Goal: Task Accomplishment & Management: Manage account settings

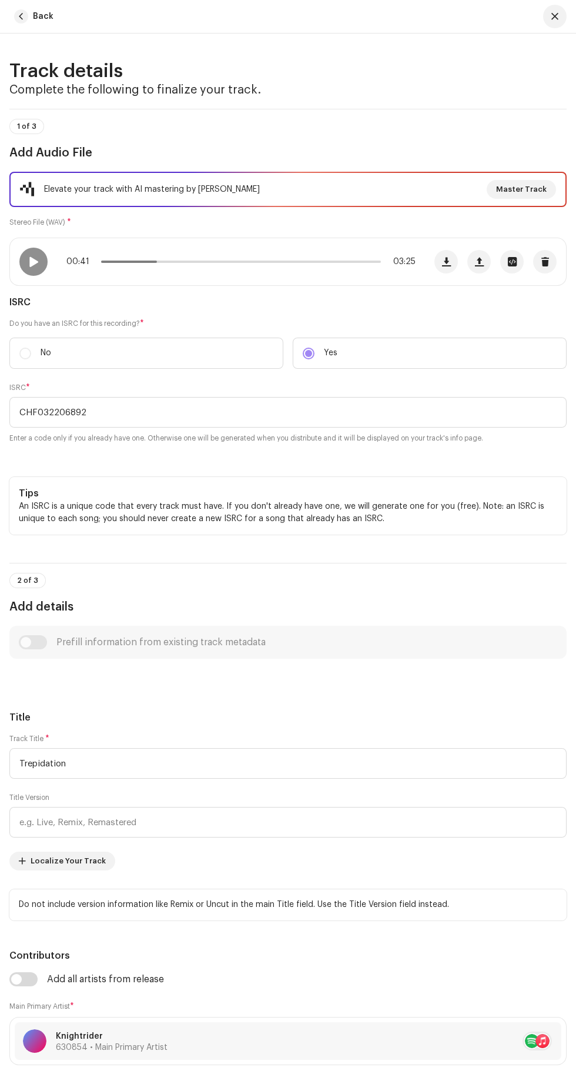
click at [22, 13] on span "button" at bounding box center [21, 16] width 14 height 14
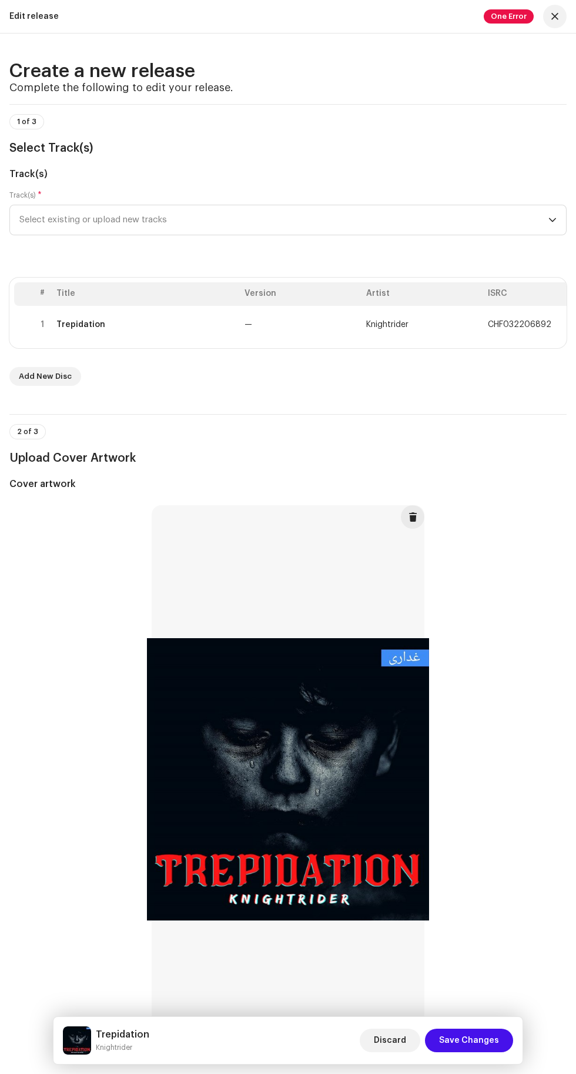
click at [519, 235] on span "Select existing or upload new tracks" at bounding box center [283, 219] width 529 height 29
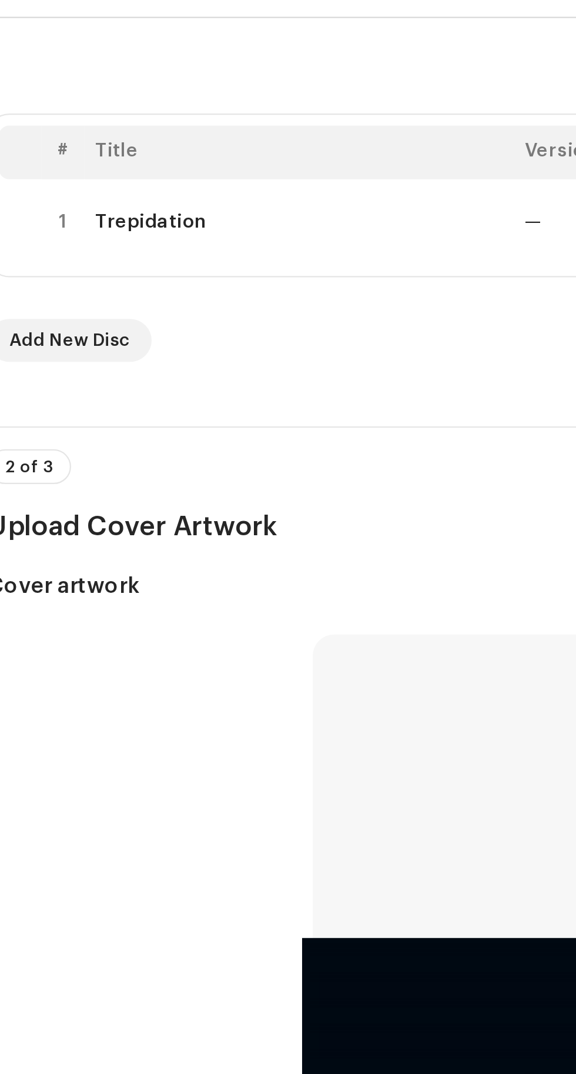
scroll to position [68, 0]
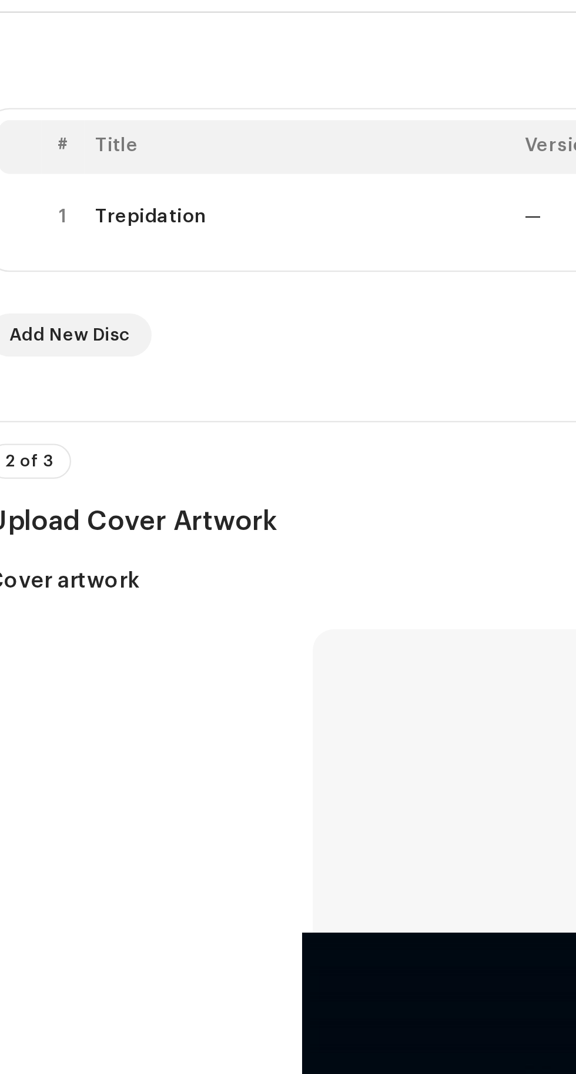
click at [191, 166] on span "Select existing or upload new tracks" at bounding box center [283, 151] width 529 height 29
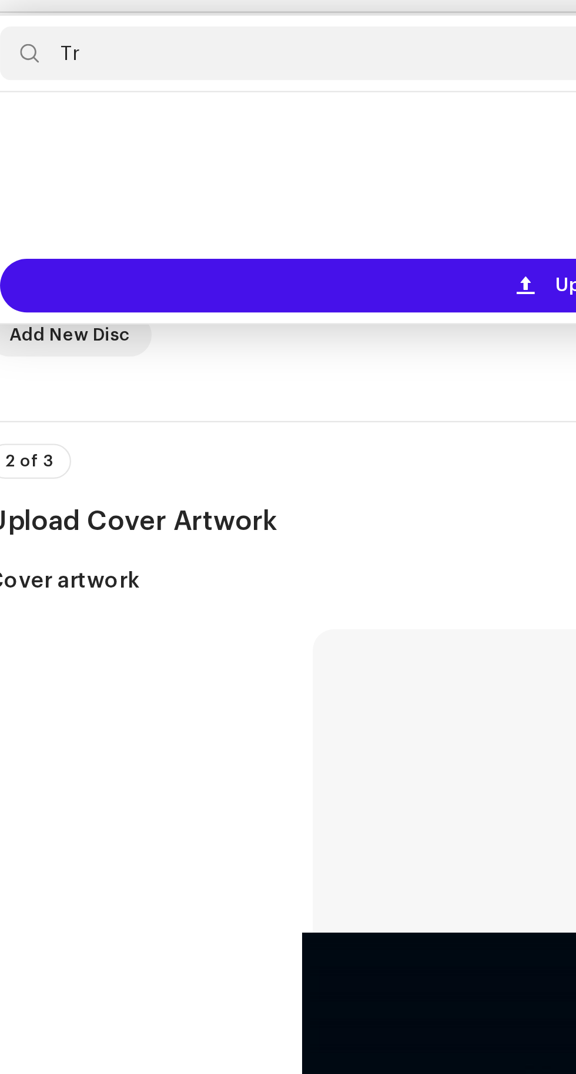
type input "T"
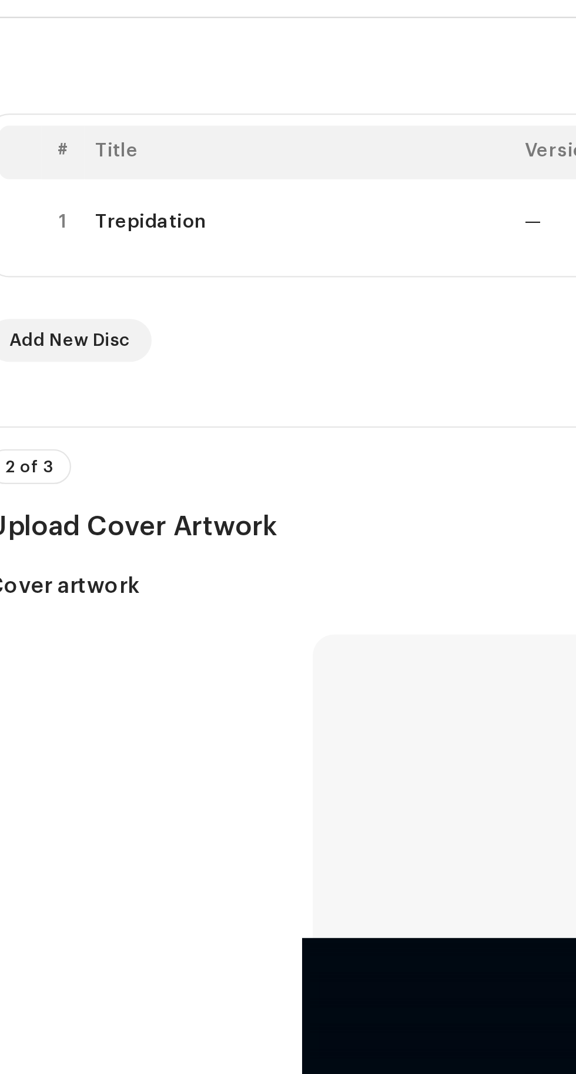
scroll to position [0, 0]
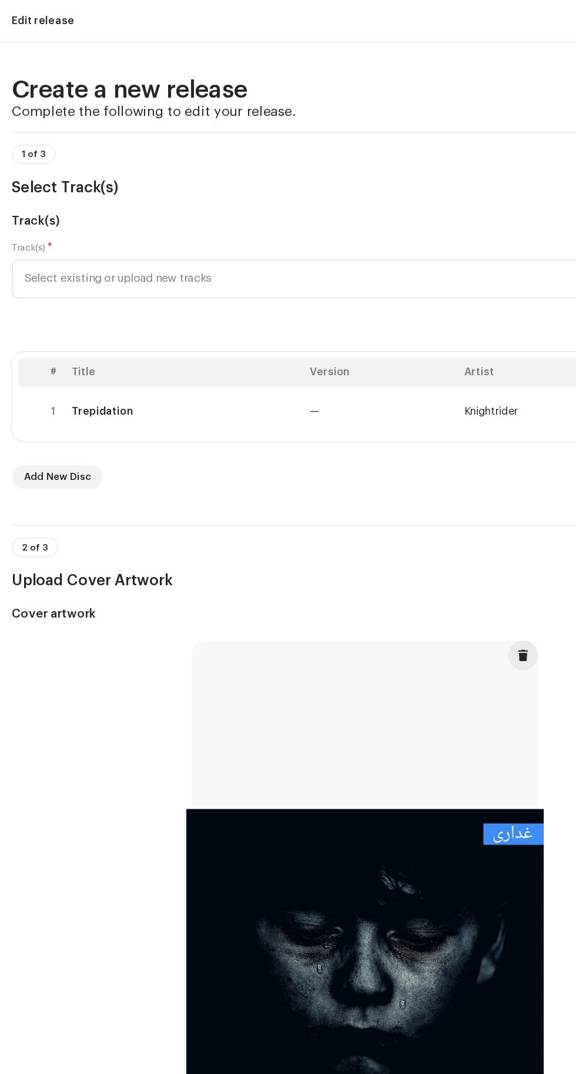
click at [374, 329] on span "Knightrider" at bounding box center [387, 325] width 42 height 8
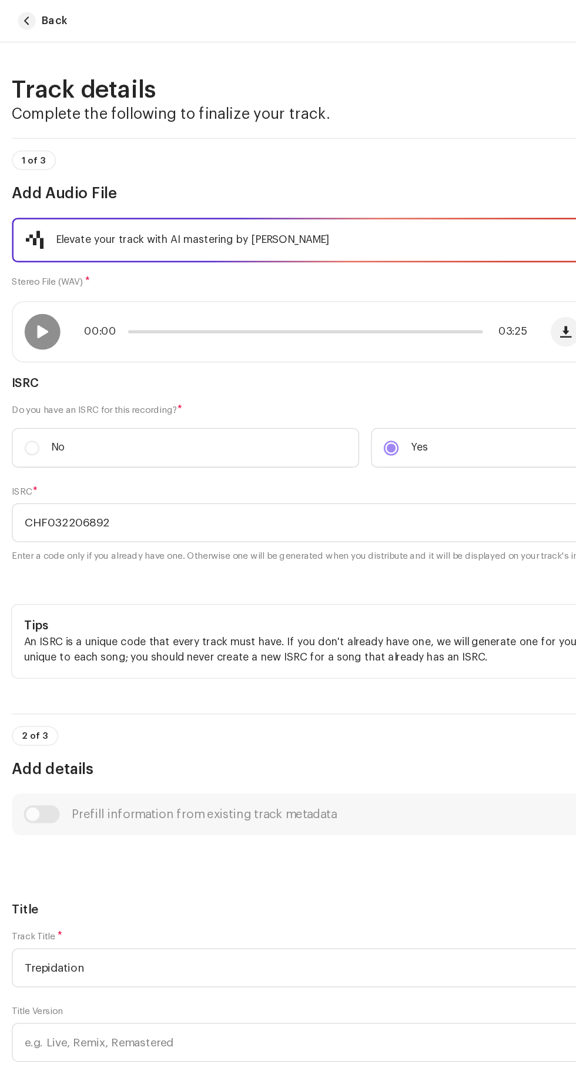
click at [33, 266] on span at bounding box center [33, 261] width 10 height 9
click at [250, 263] on p-slider at bounding box center [241, 262] width 280 height 2
